Goal: Information Seeking & Learning: Learn about a topic

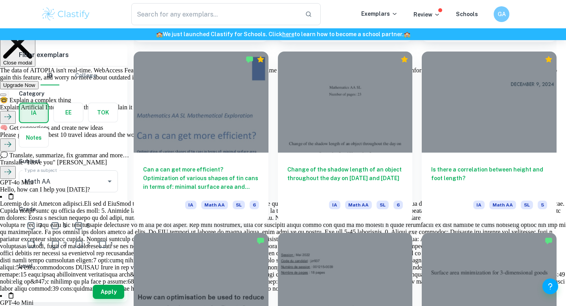
scroll to position [942, 0]
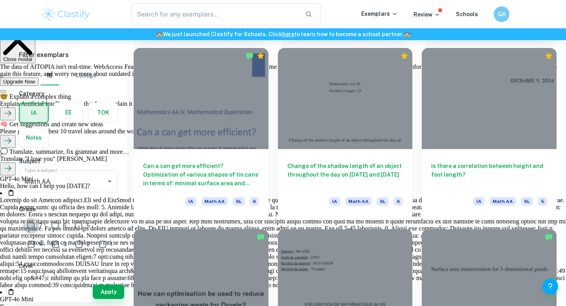
click at [30, 225] on input "7" at bounding box center [31, 226] width 16 height 16
checkbox input "true"
click at [110, 287] on button "Apply" at bounding box center [108, 292] width 31 height 14
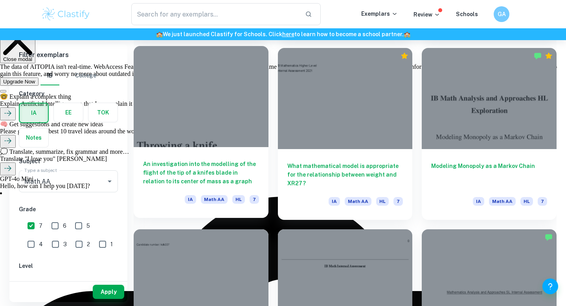
click at [222, 179] on h6 "An investigation into the modelling of the flight of the tip of a knifes blade …" at bounding box center [201, 173] width 116 height 26
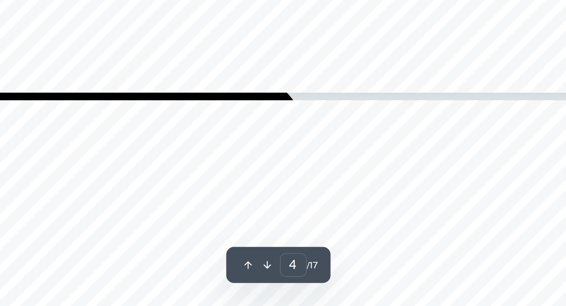
scroll to position [1847, 0]
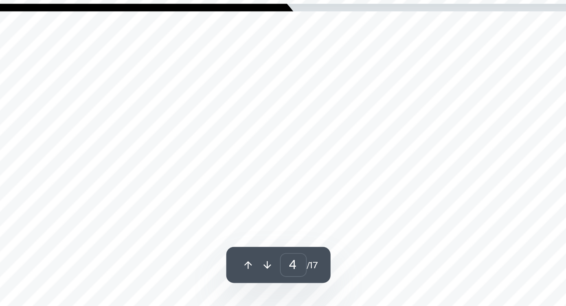
type input "5"
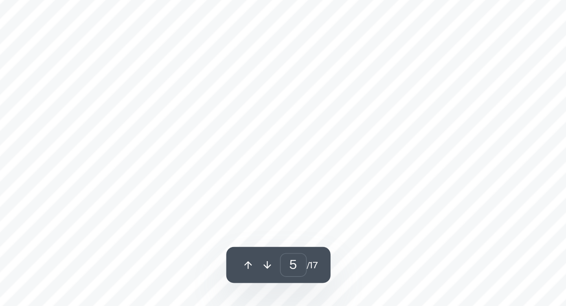
scroll to position [2212, 0]
